Goal: Transaction & Acquisition: Purchase product/service

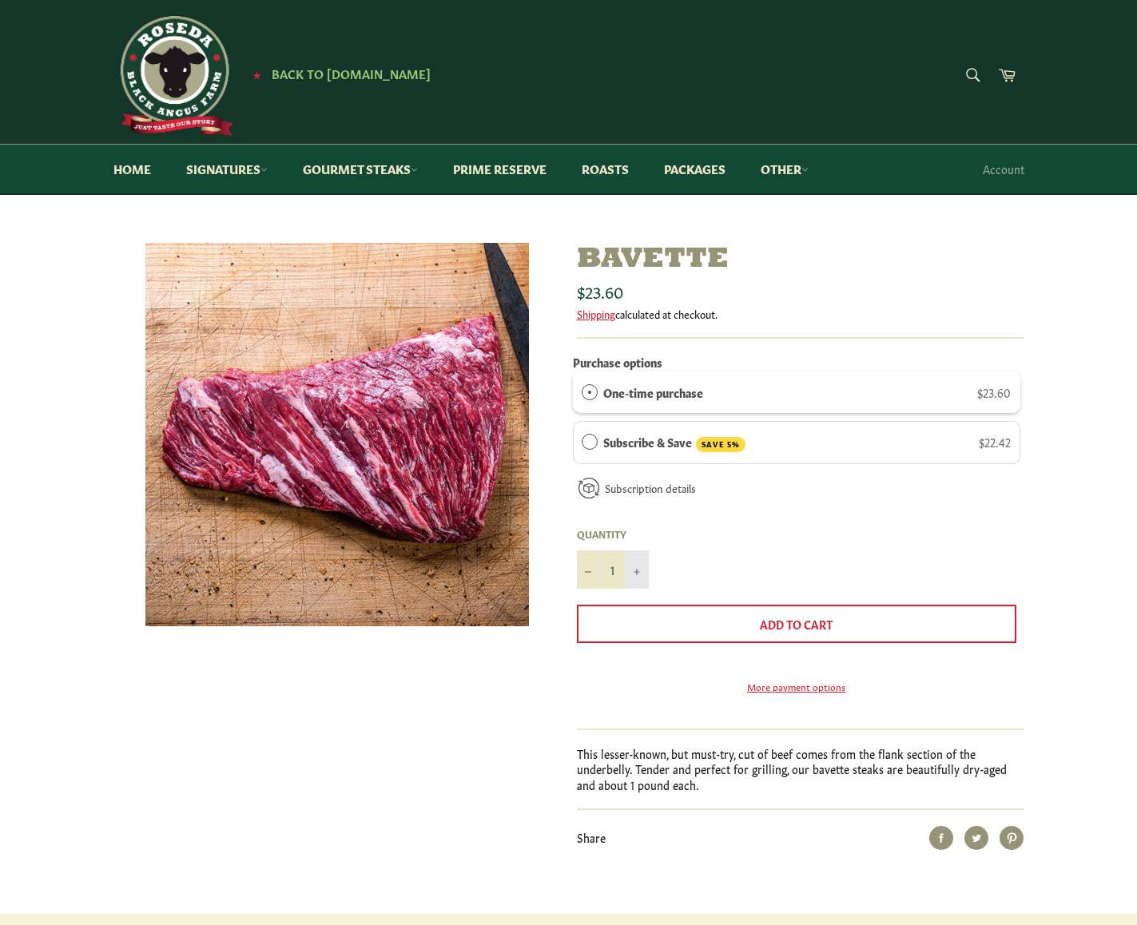
click at [635, 572] on icon "Increase item quantity by one" at bounding box center [636, 572] width 6 height 6
click at [635, 573] on icon "Increase item quantity by one" at bounding box center [636, 572] width 6 height 6
type input "5"
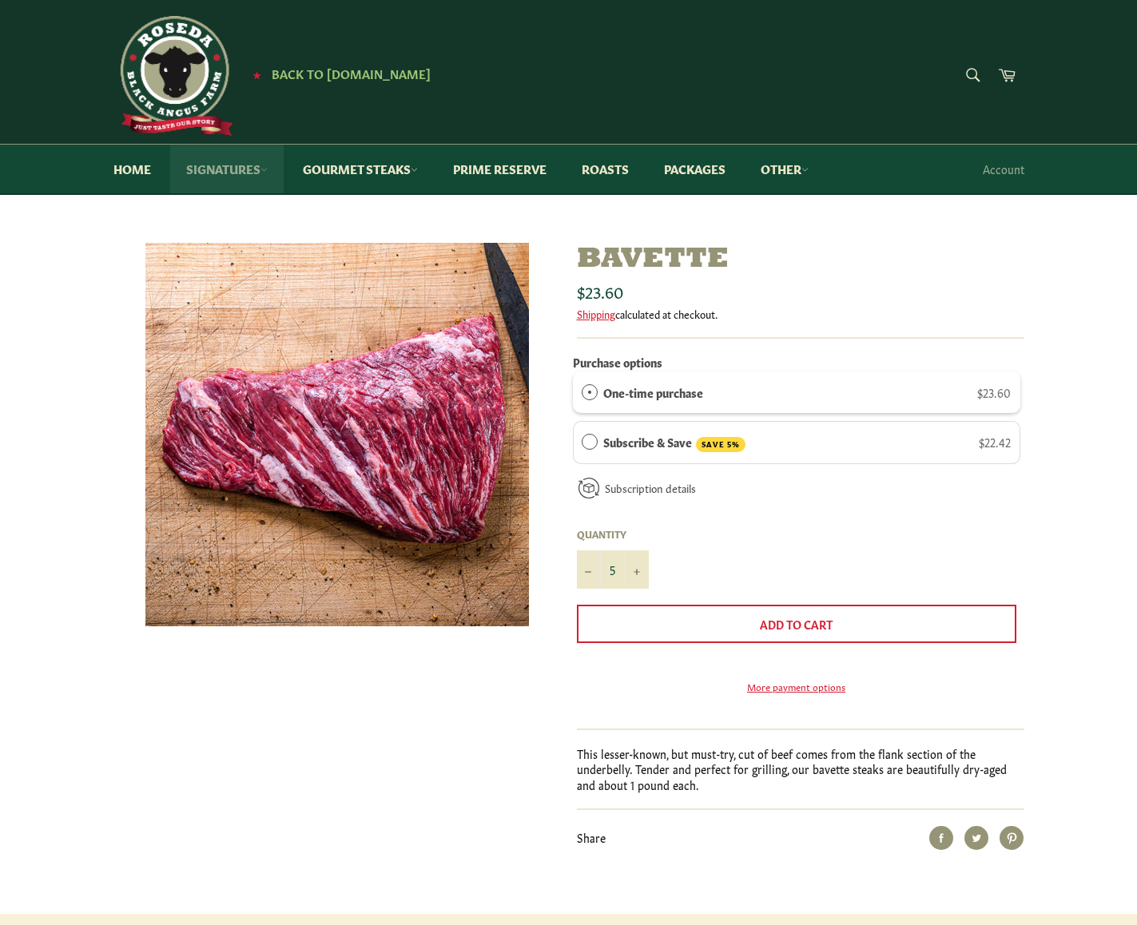
click at [233, 164] on link "Signatures" at bounding box center [226, 169] width 113 height 49
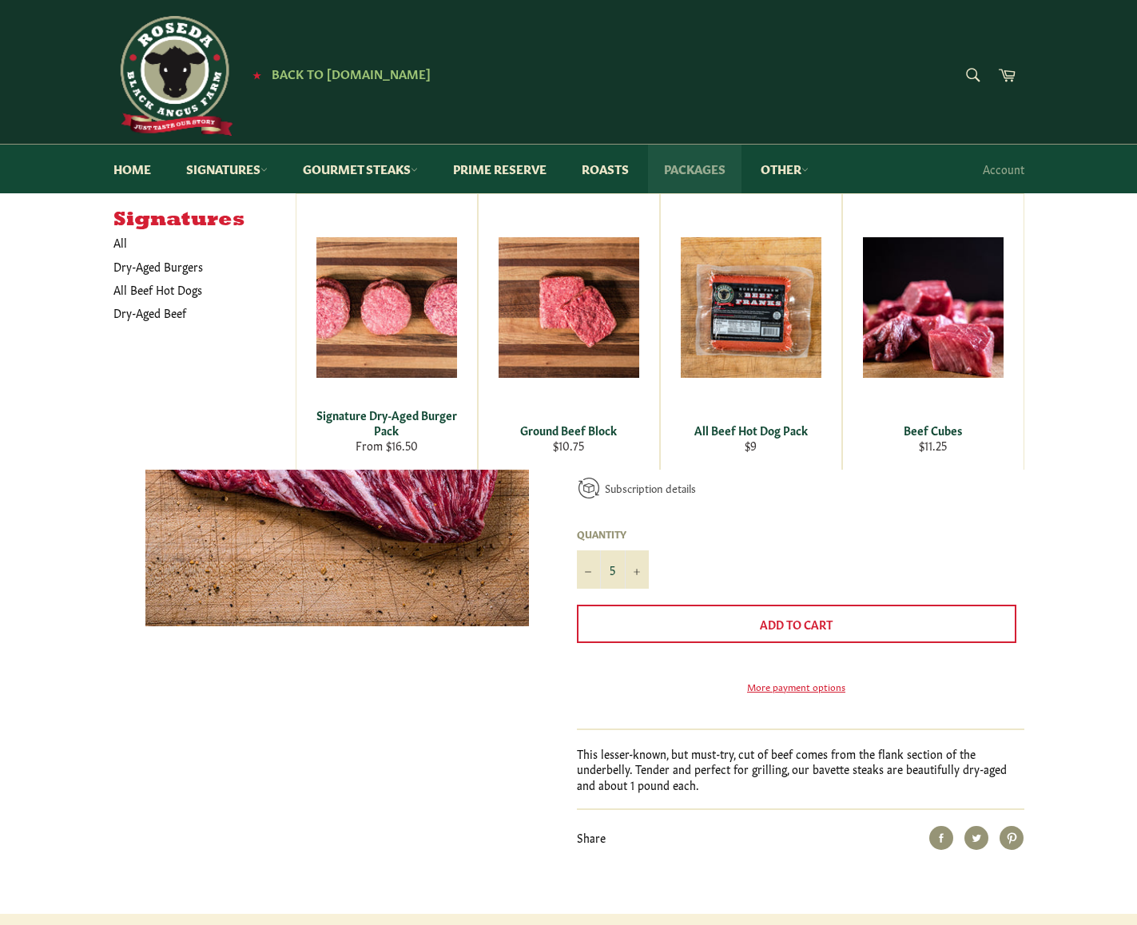
click at [700, 179] on link "Packages" at bounding box center [694, 169] width 93 height 49
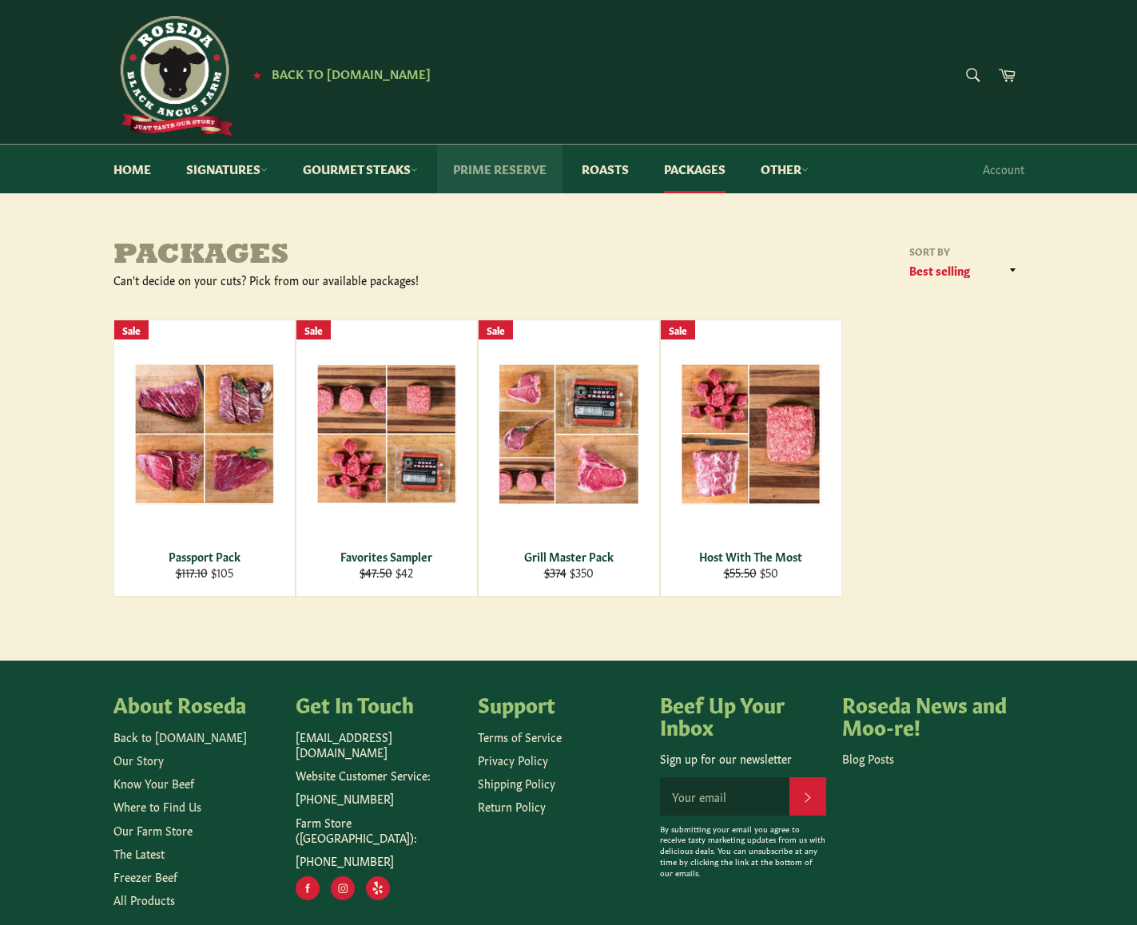
click at [510, 170] on link "Prime Reserve" at bounding box center [499, 169] width 125 height 49
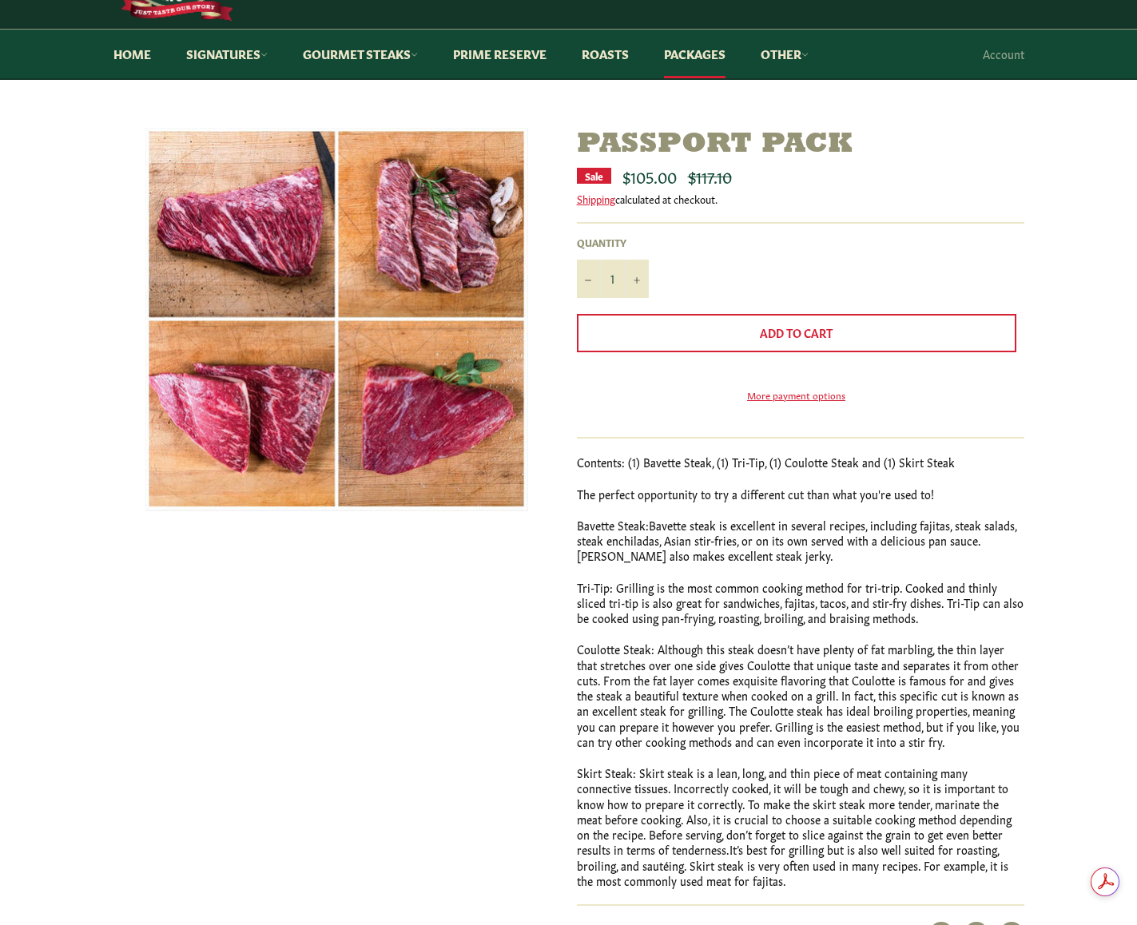
scroll to position [160, 0]
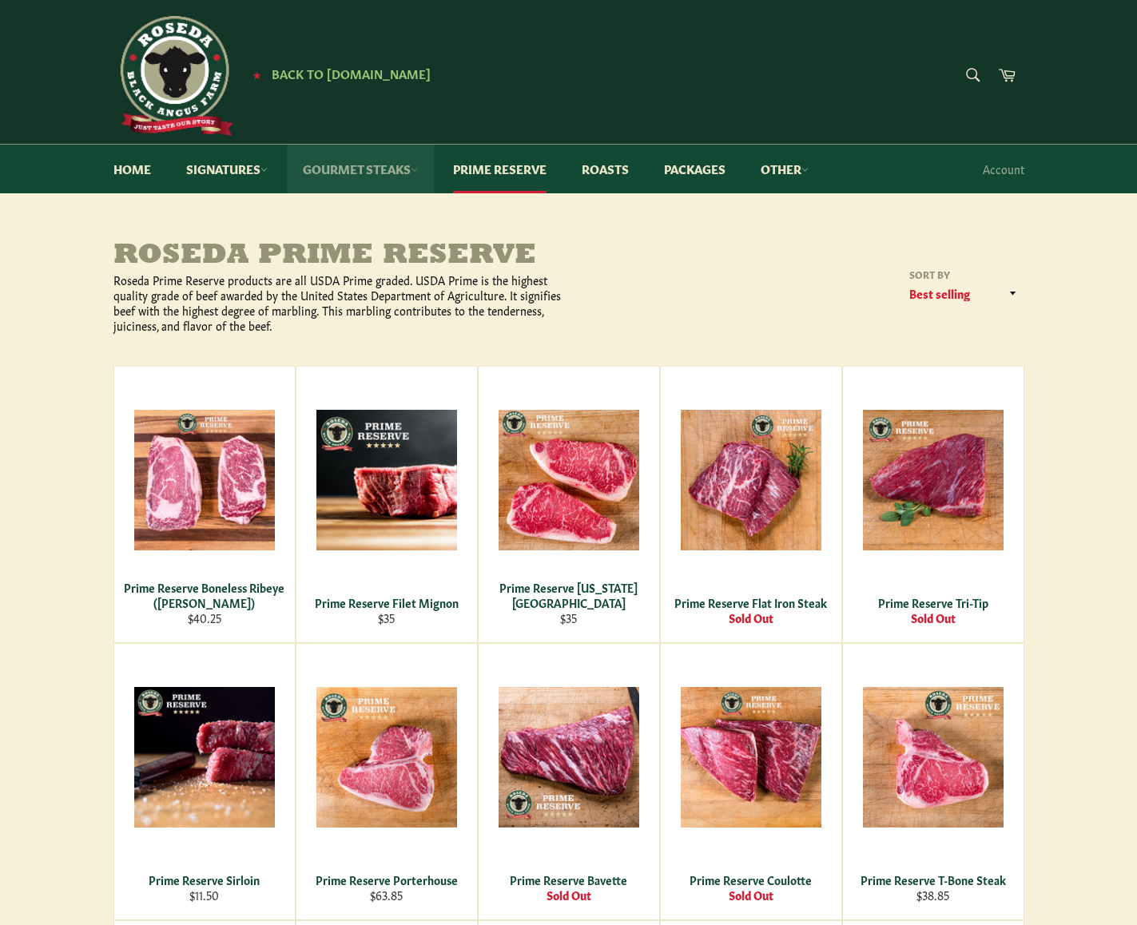
click at [372, 186] on link "Gourmet Steaks" at bounding box center [360, 169] width 147 height 49
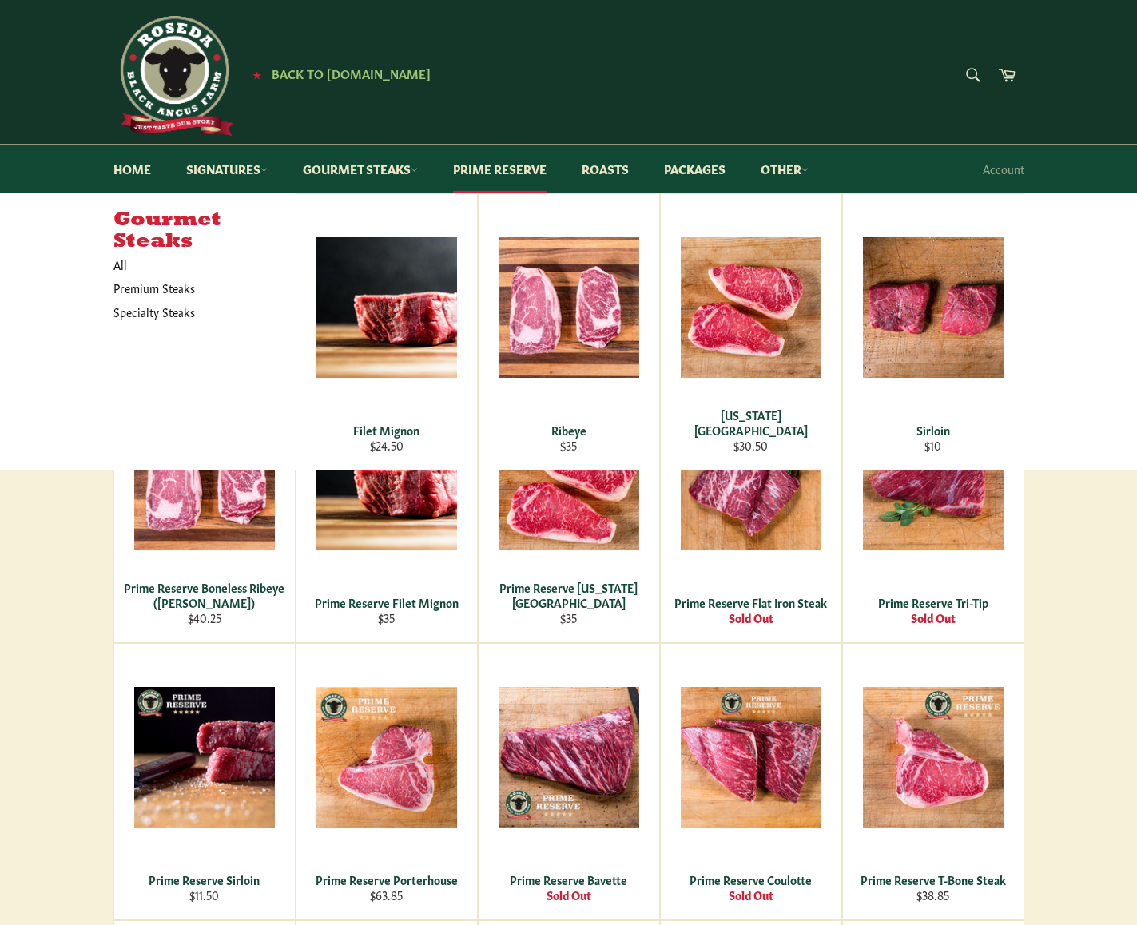
click at [115, 250] on h5 "Gourmet Steaks" at bounding box center [204, 231] width 182 height 44
click at [111, 270] on link "All" at bounding box center [200, 264] width 190 height 23
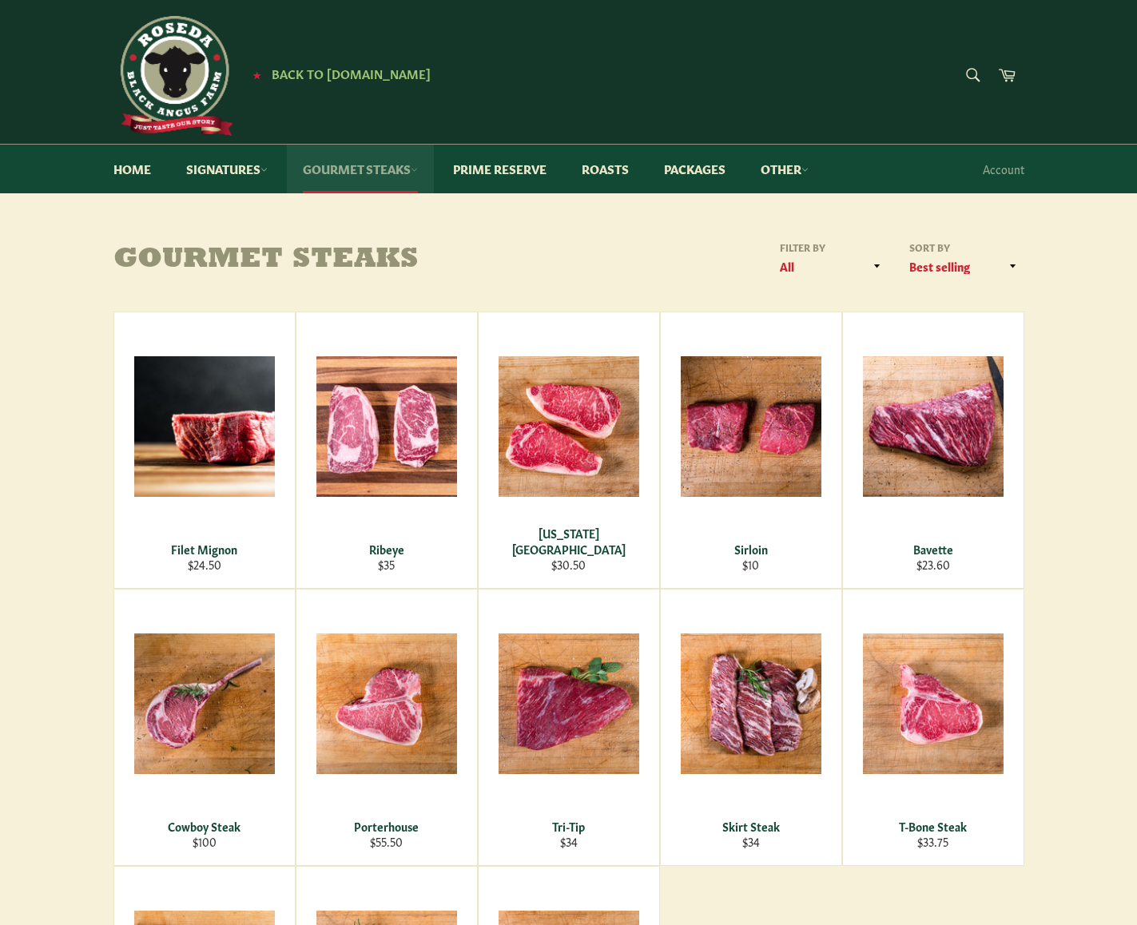
click at [393, 170] on link "Gourmet Steaks" at bounding box center [360, 169] width 147 height 49
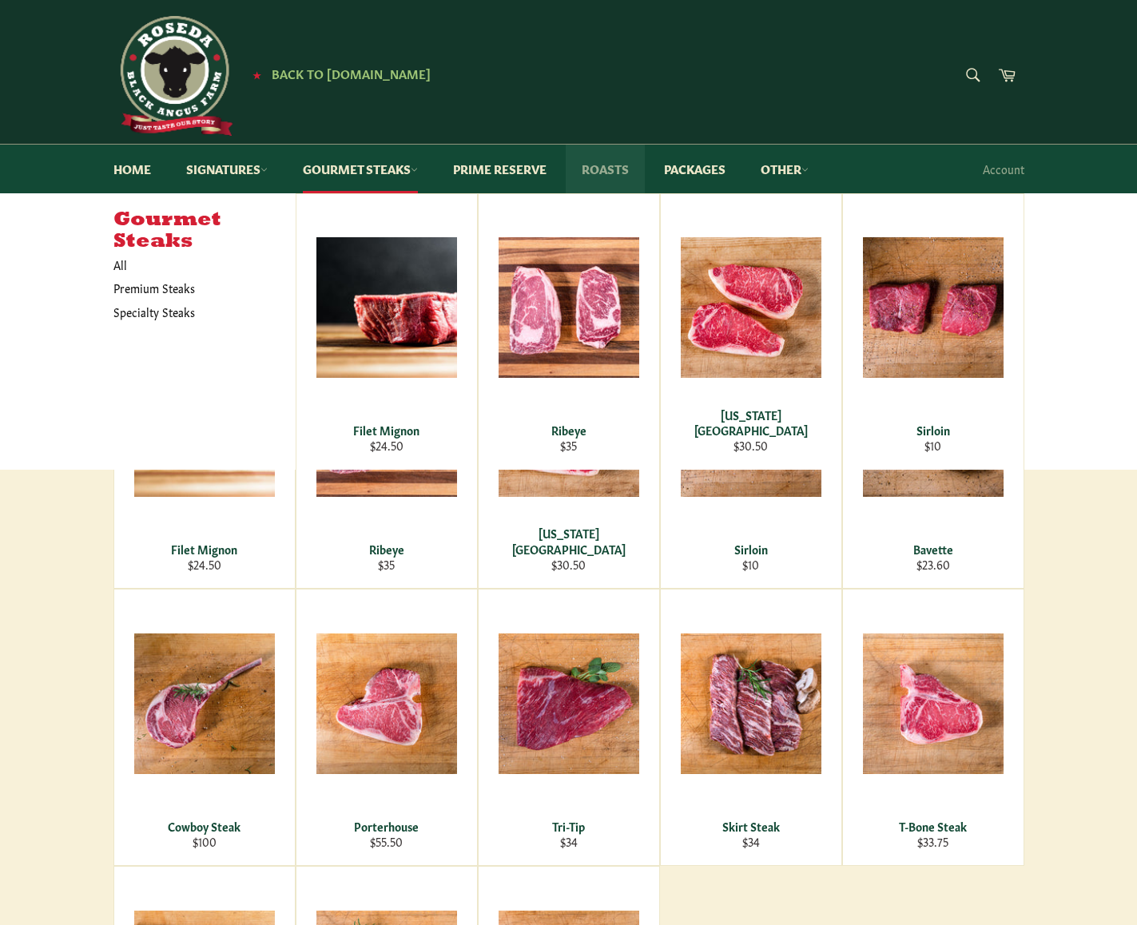
click at [587, 162] on link "Roasts" at bounding box center [605, 169] width 79 height 49
